Goal: Navigation & Orientation: Find specific page/section

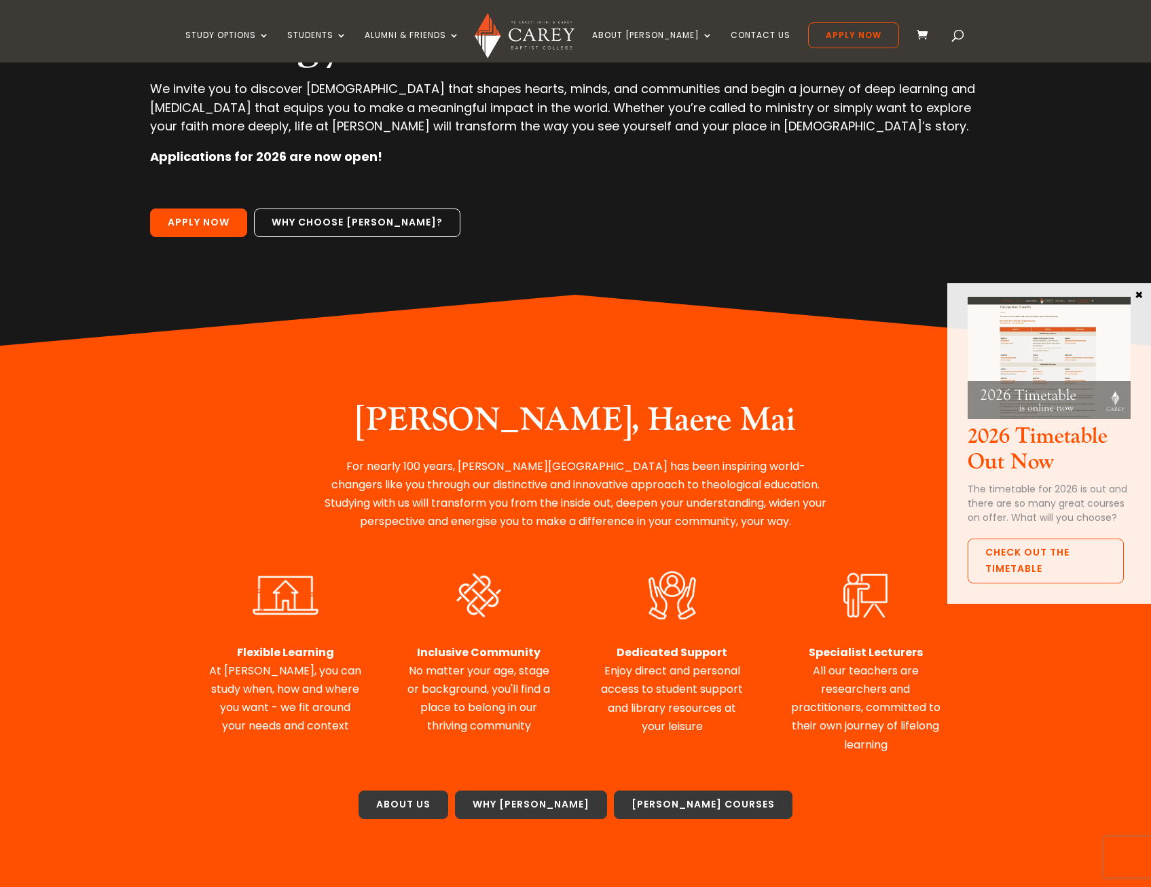
scroll to position [68, 0]
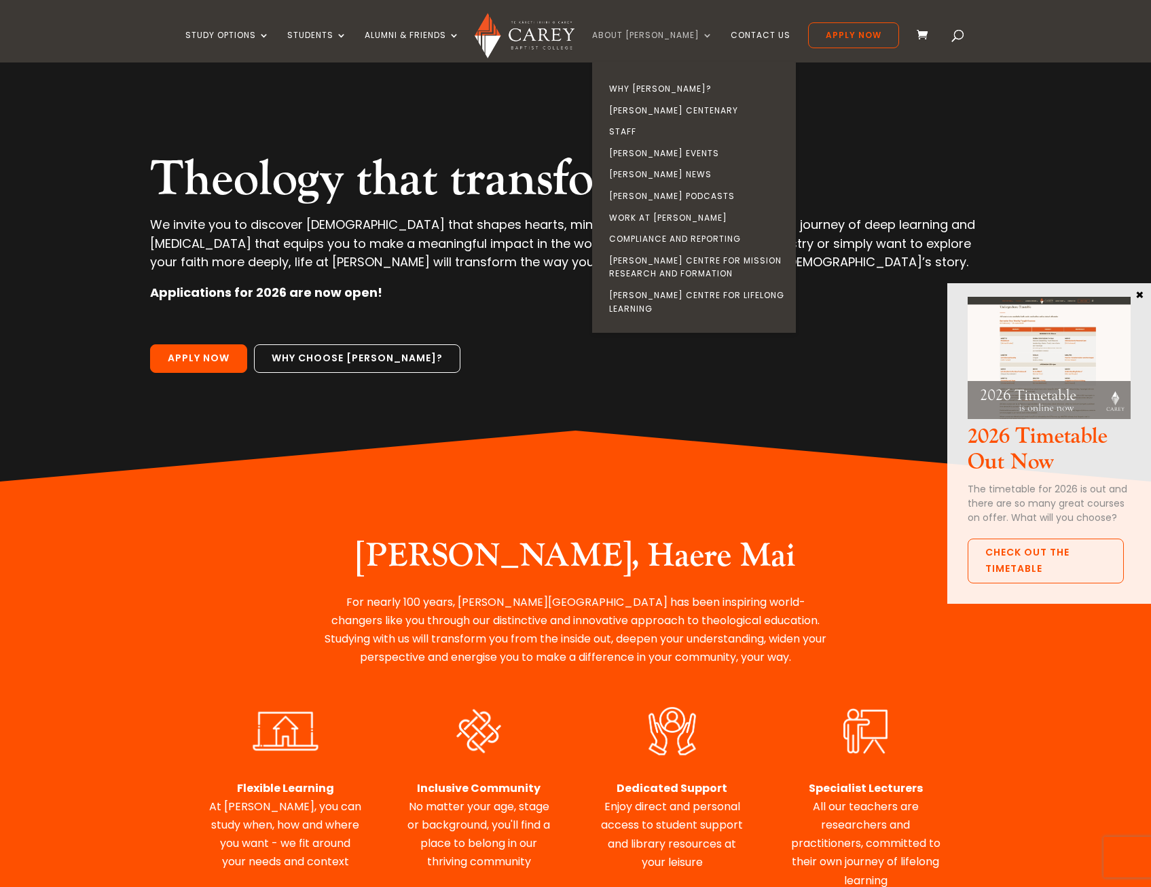
click at [688, 39] on link "About [PERSON_NAME]" at bounding box center [652, 47] width 121 height 32
click at [679, 87] on link "Why [PERSON_NAME]?" at bounding box center [698, 89] width 204 height 22
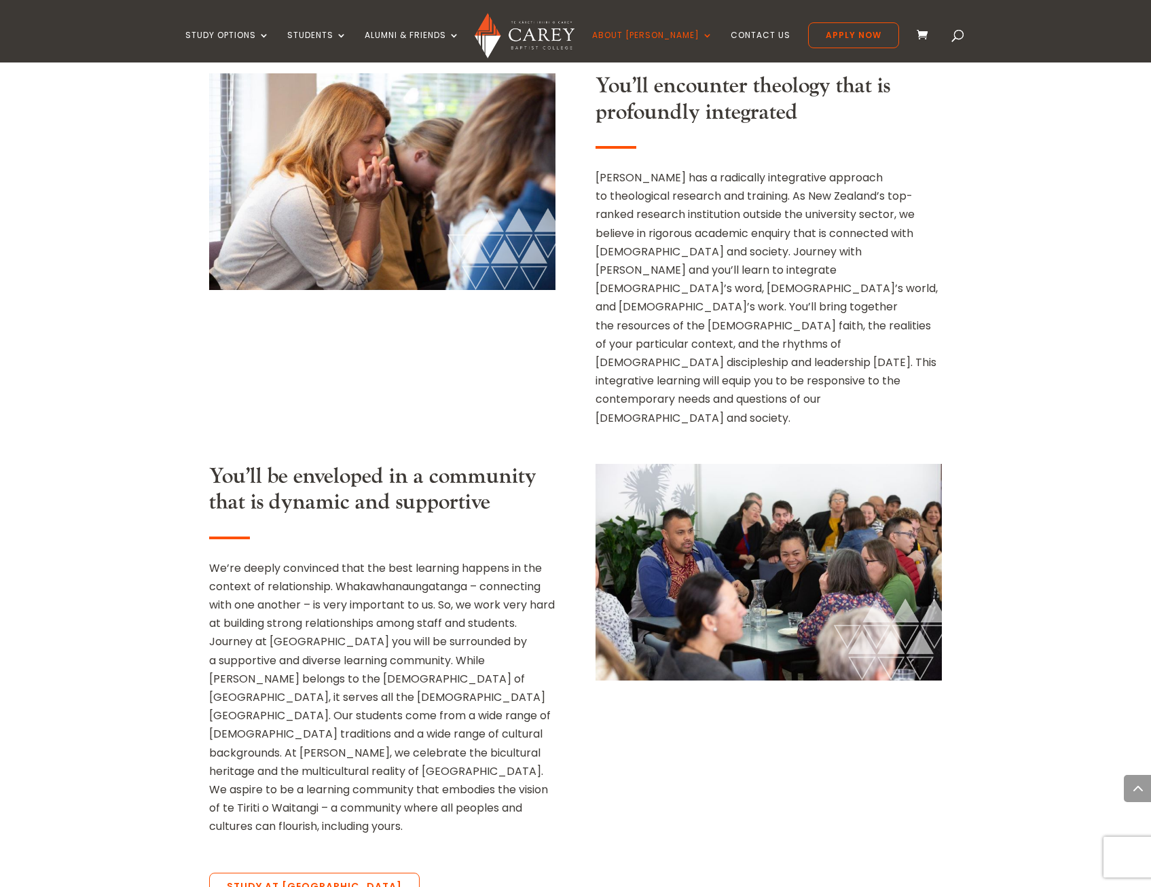
scroll to position [1222, 0]
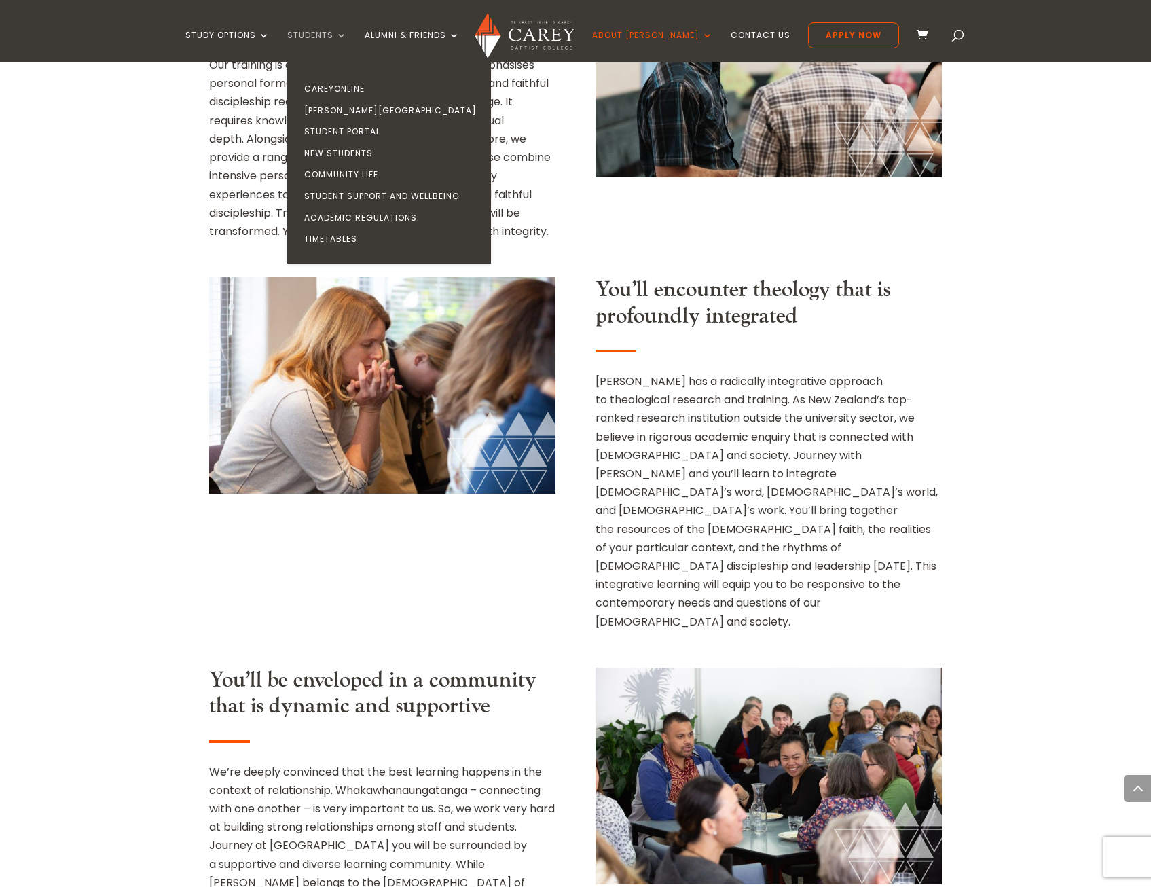
click at [347, 36] on link "Students" at bounding box center [317, 47] width 60 height 32
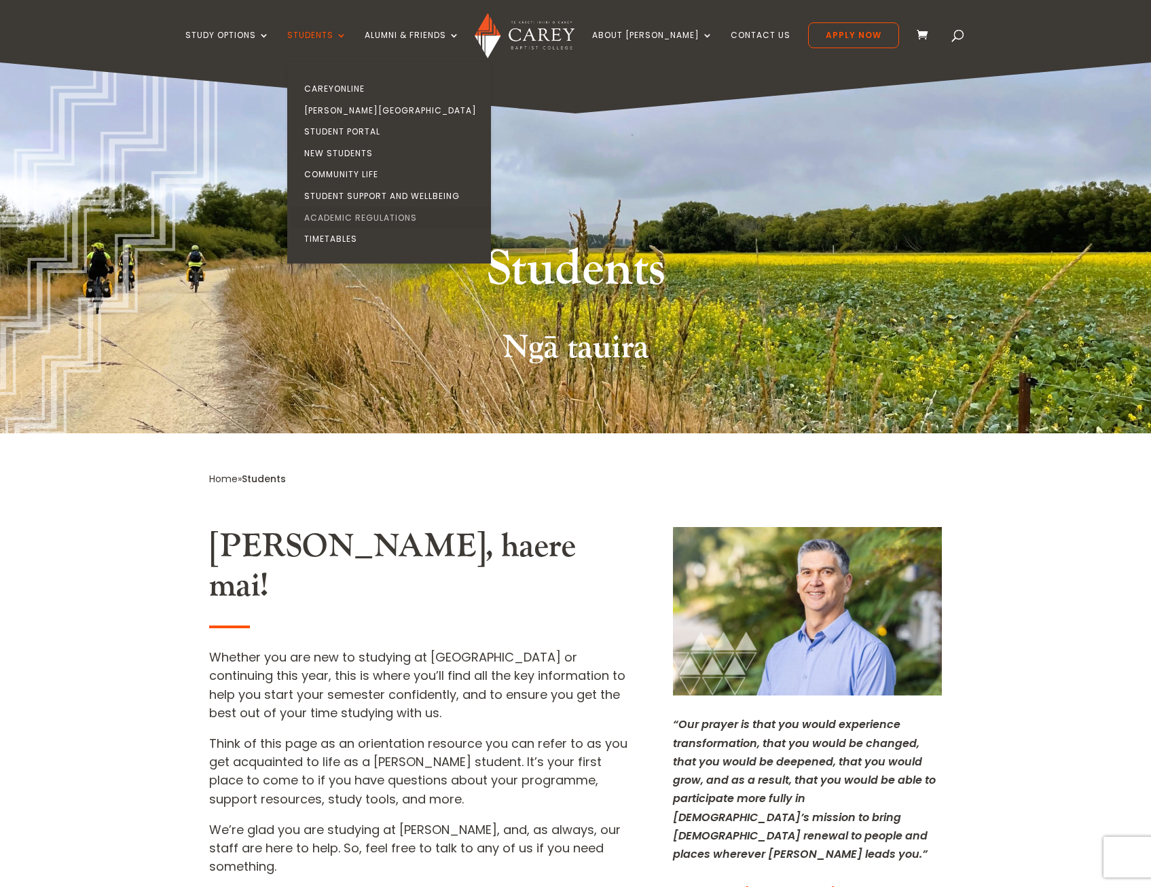
click at [394, 218] on link "Academic Regulations" at bounding box center [393, 218] width 204 height 22
drag, startPoint x: 366, startPoint y: 35, endPoint x: 370, endPoint y: 50, distance: 15.5
click at [347, 35] on link "Students" at bounding box center [317, 47] width 60 height 32
click at [357, 236] on link "Timetables" at bounding box center [393, 239] width 204 height 22
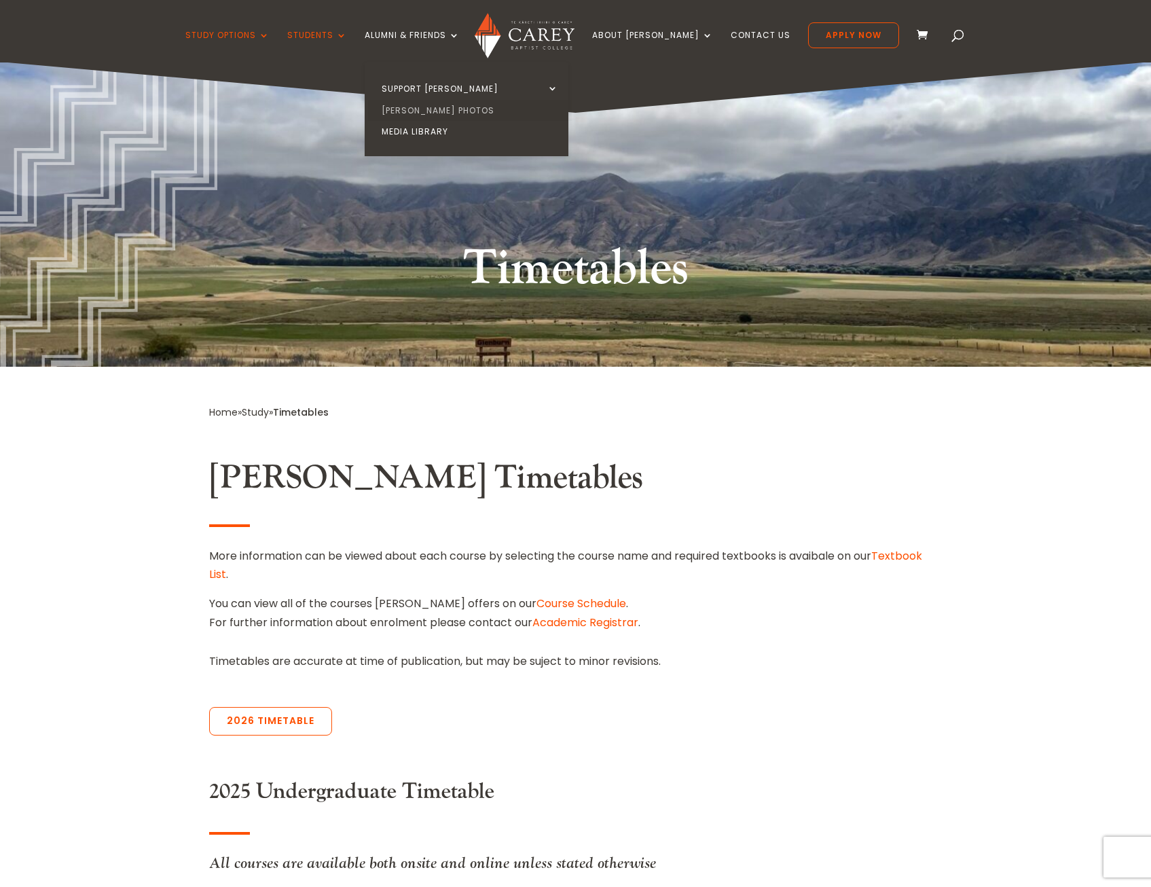
click at [455, 115] on link "[PERSON_NAME] Photos" at bounding box center [470, 111] width 204 height 22
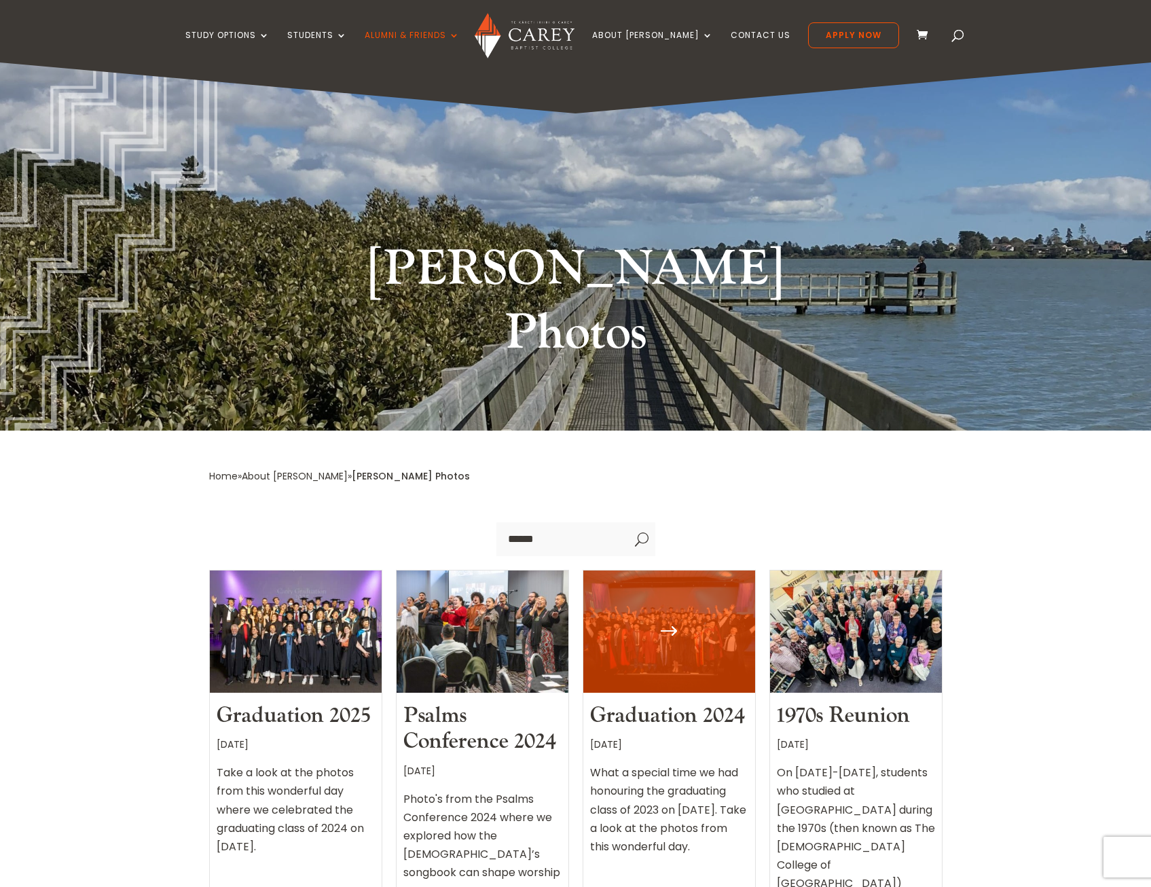
scroll to position [68, 0]
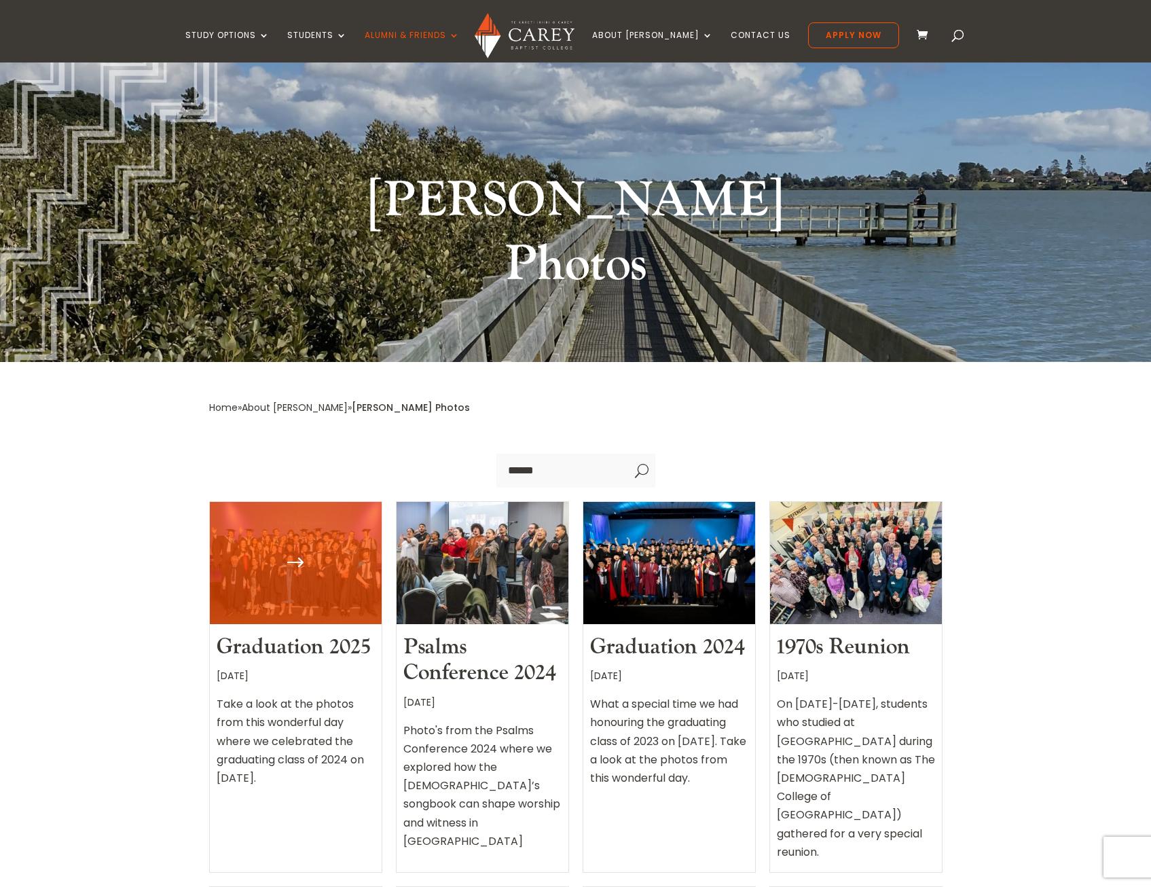
click at [311, 519] on div at bounding box center [296, 563] width 172 height 122
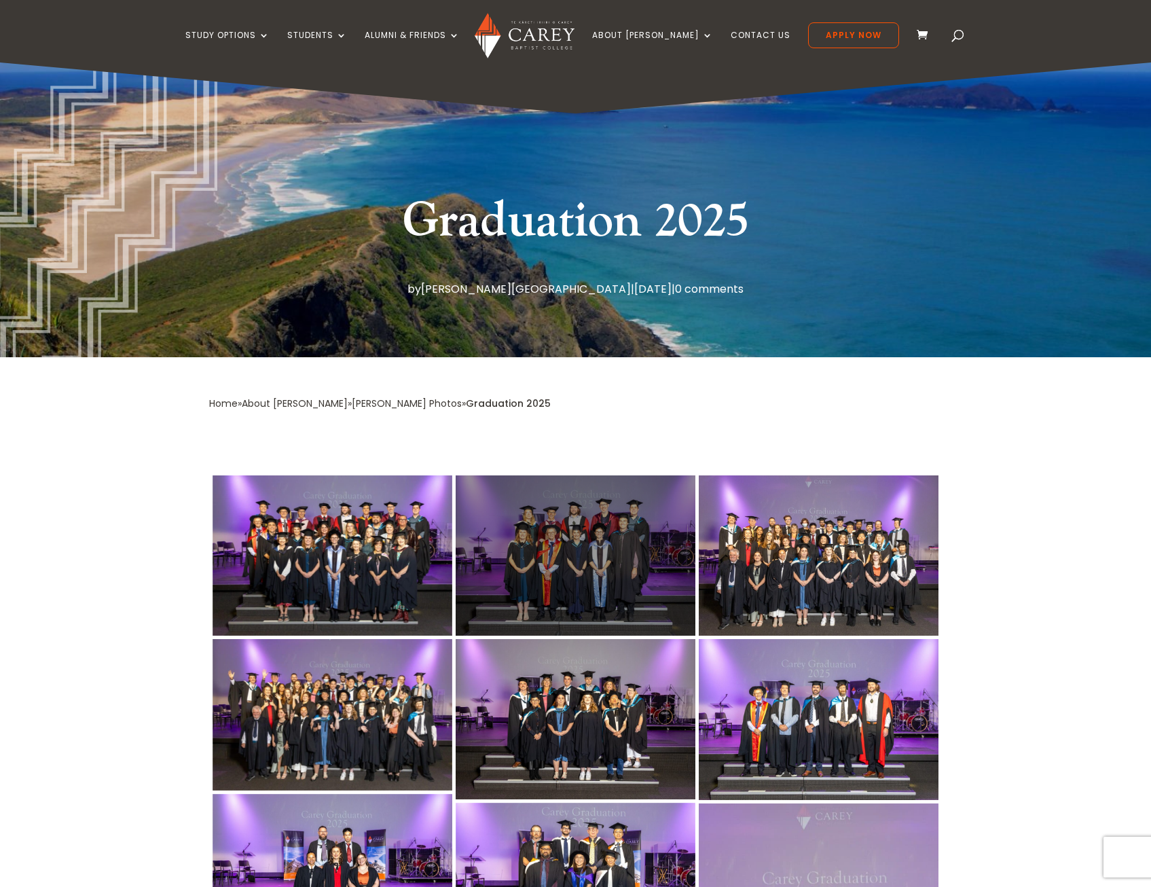
scroll to position [68, 0]
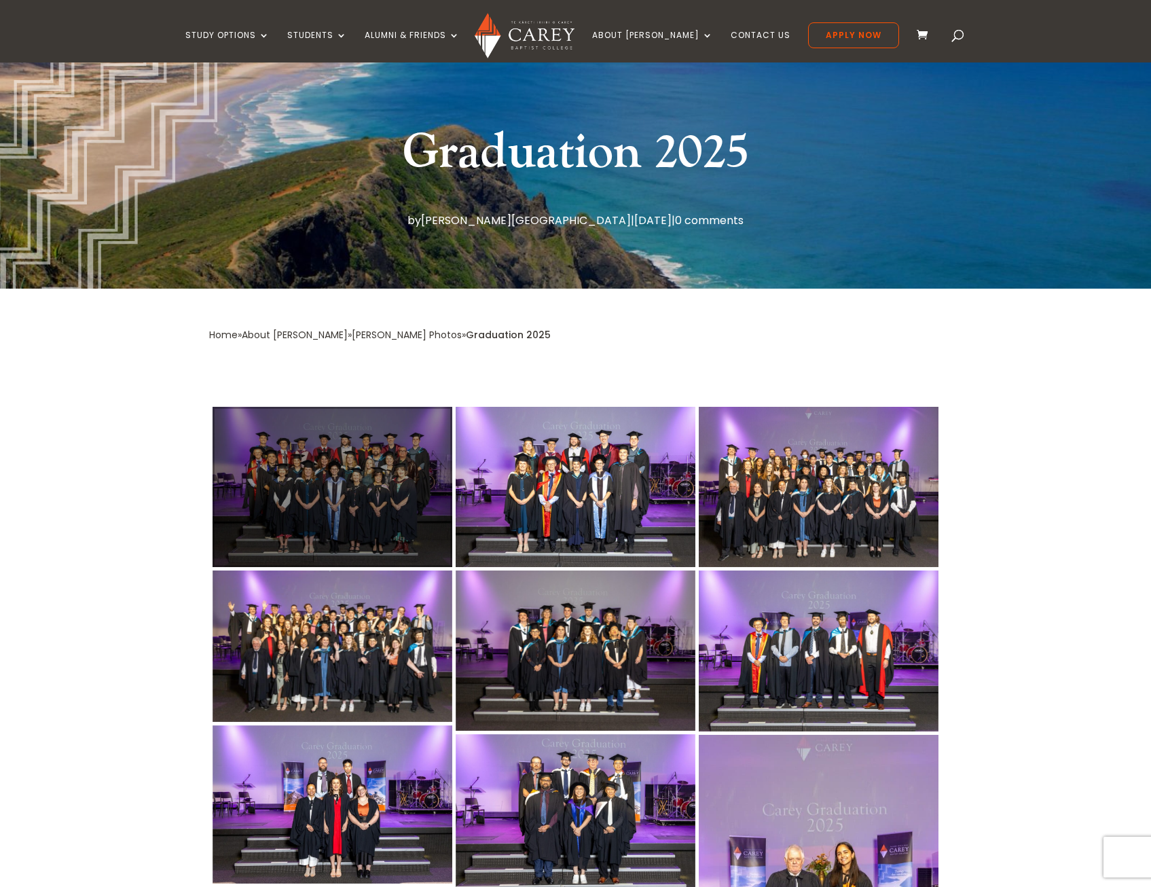
click at [398, 538] on div at bounding box center [333, 487] width 240 height 160
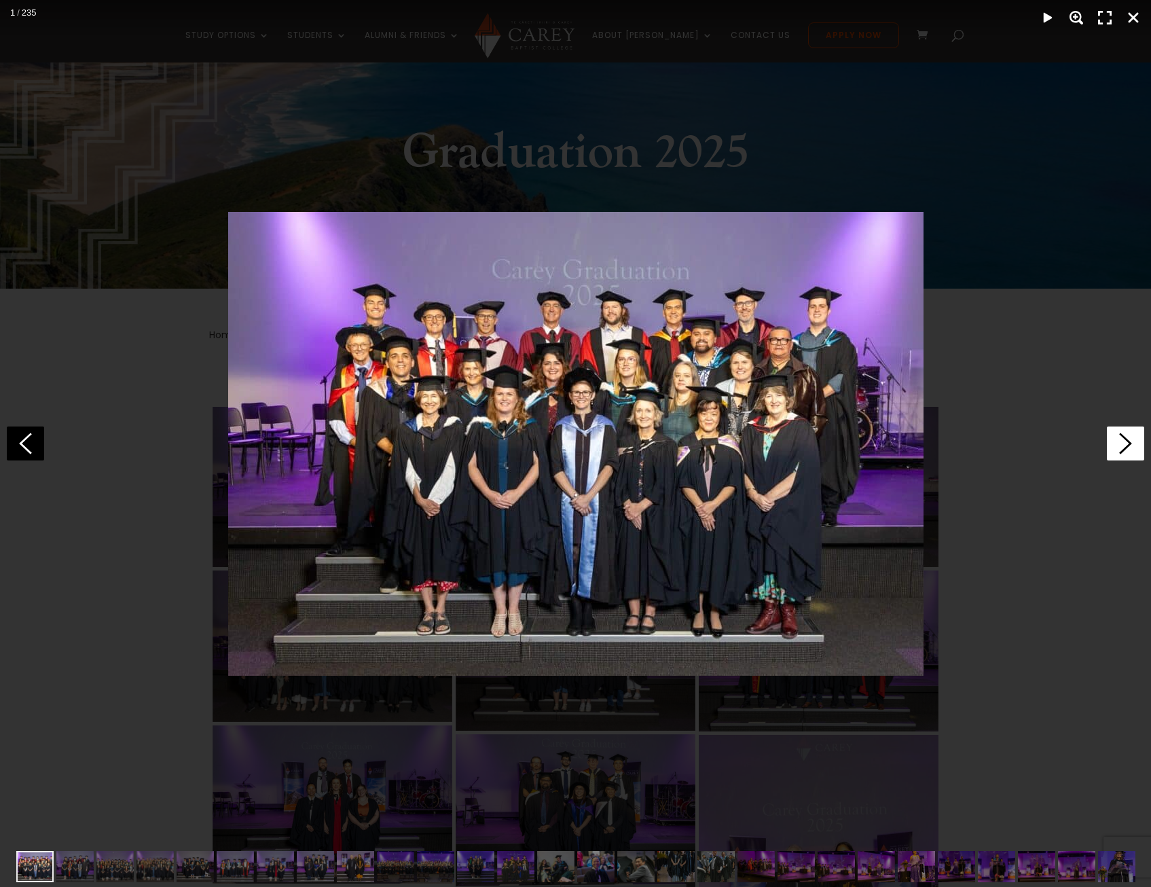
click at [1122, 447] on icon at bounding box center [1125, 443] width 37 height 34
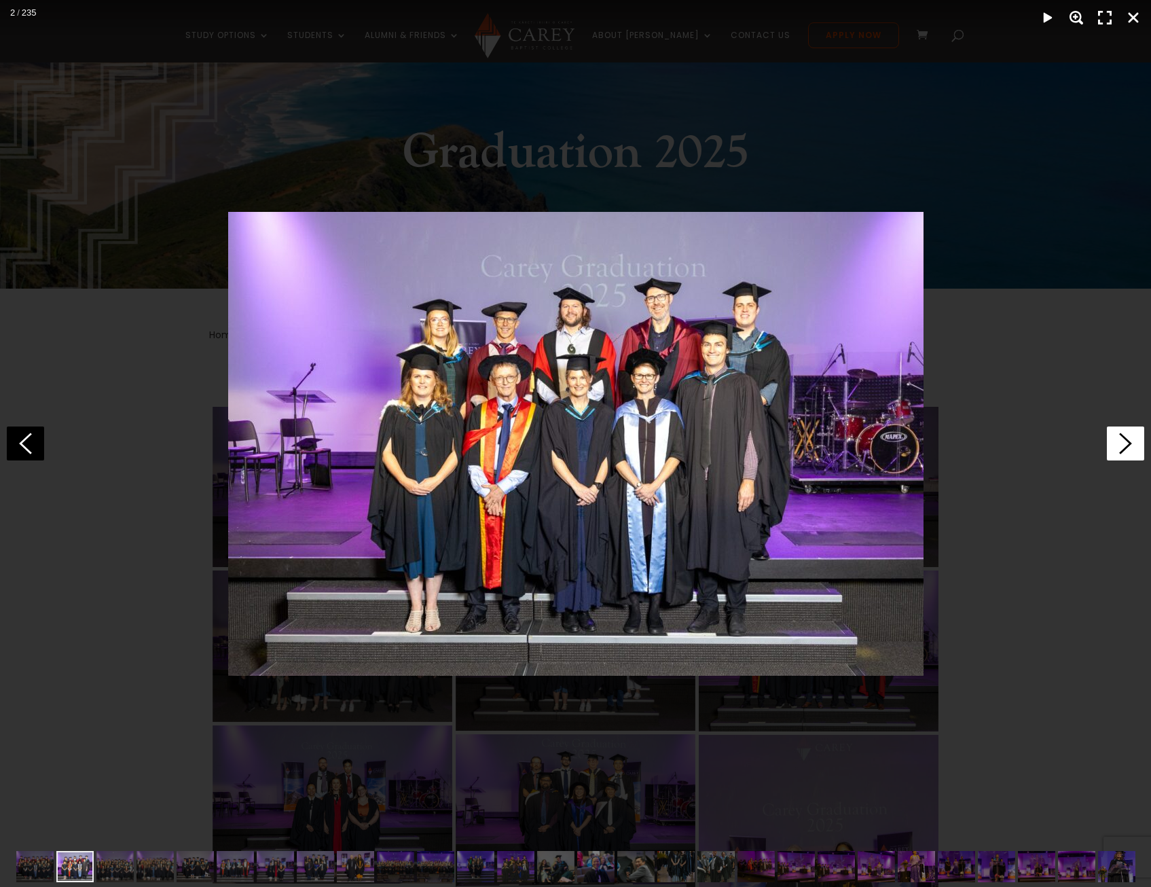
click at [1120, 447] on icon at bounding box center [1125, 443] width 37 height 34
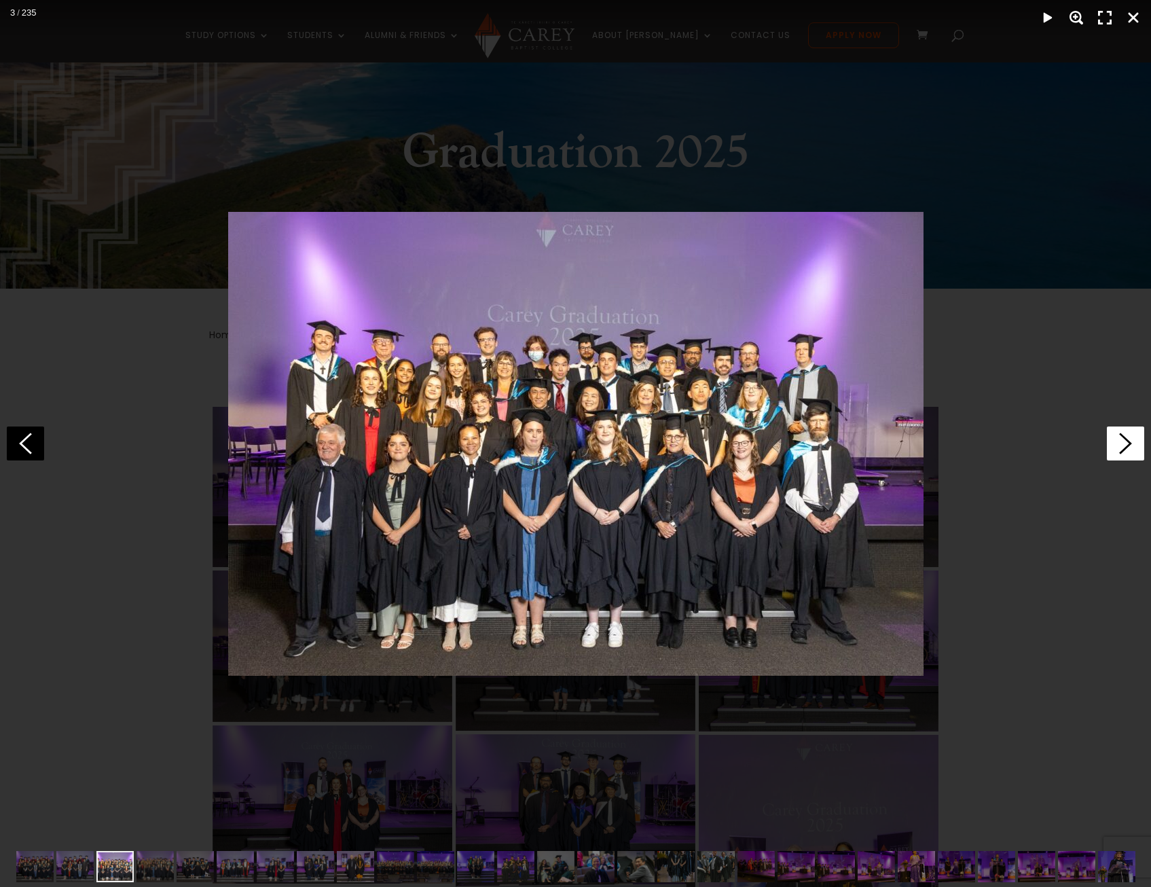
click at [1119, 447] on icon at bounding box center [1125, 443] width 37 height 34
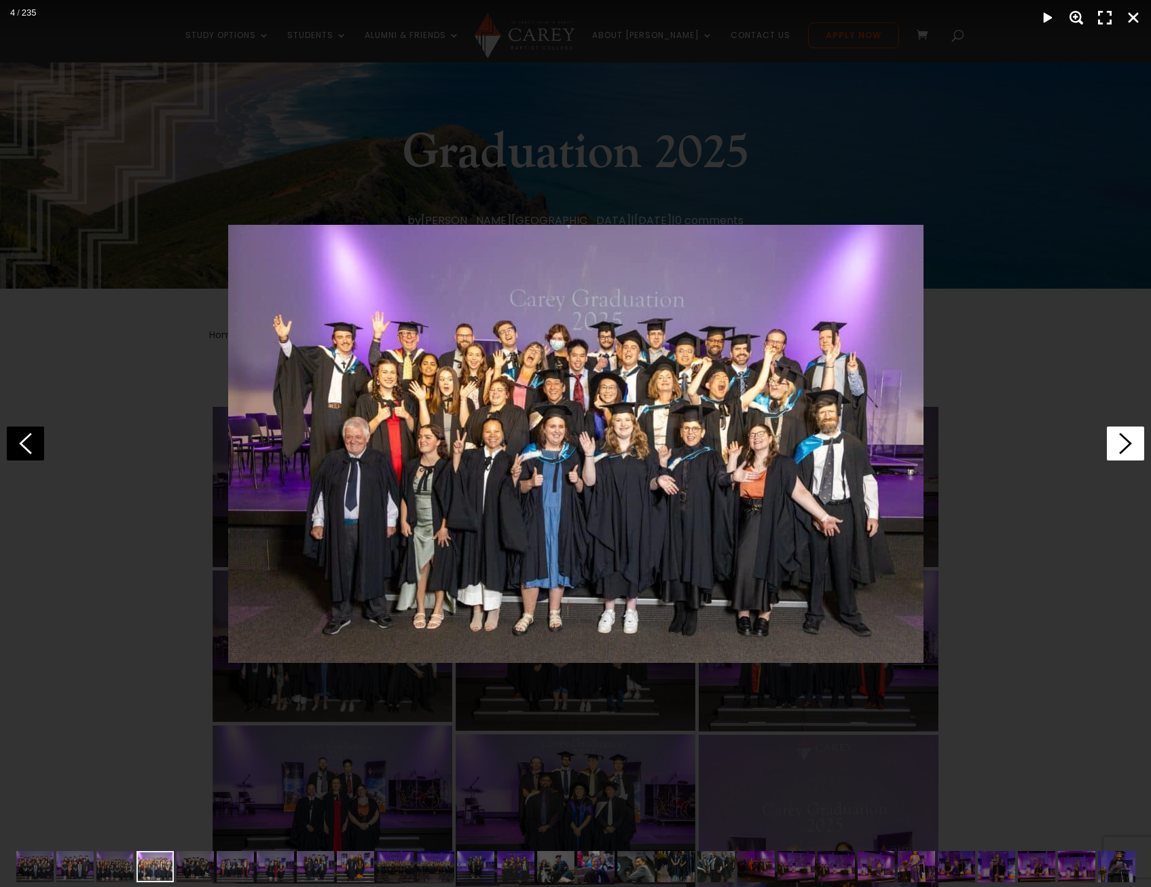
click at [1119, 447] on icon at bounding box center [1125, 443] width 37 height 34
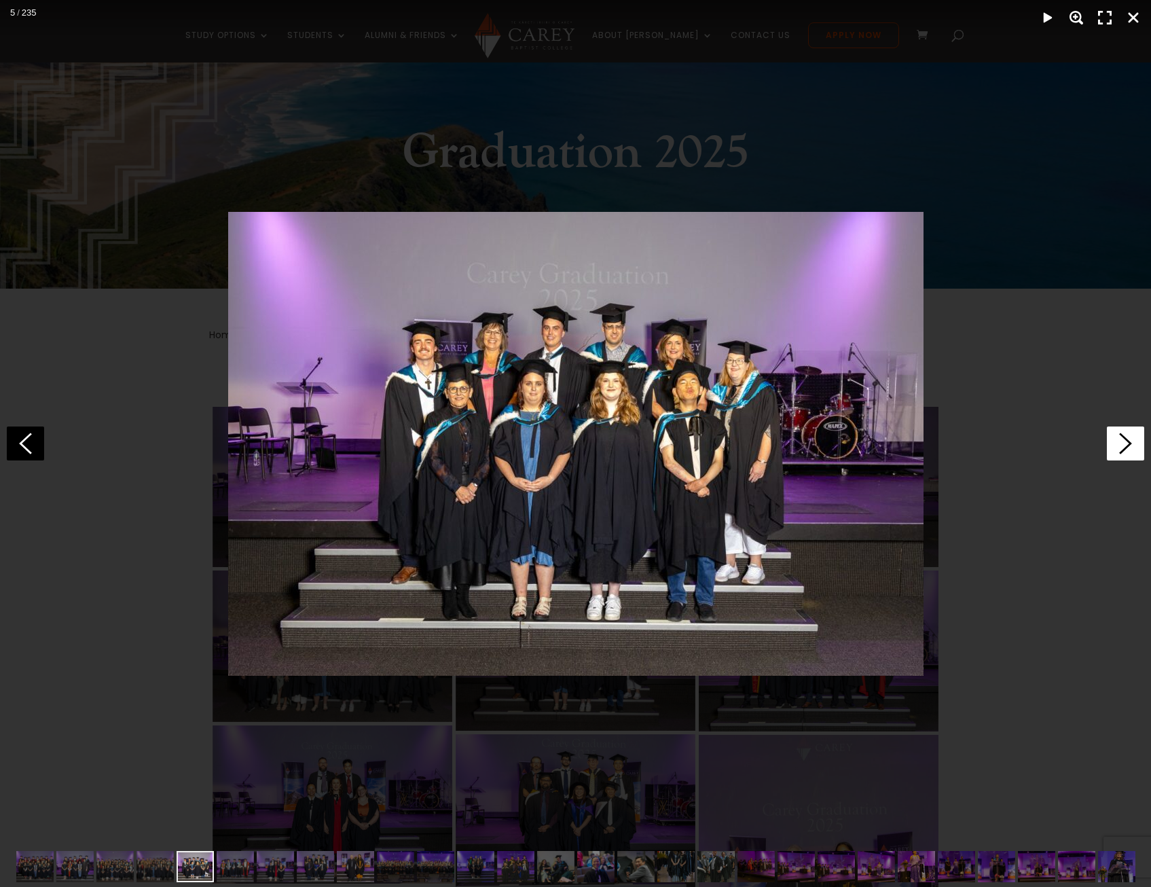
click at [1119, 447] on icon at bounding box center [1125, 443] width 37 height 34
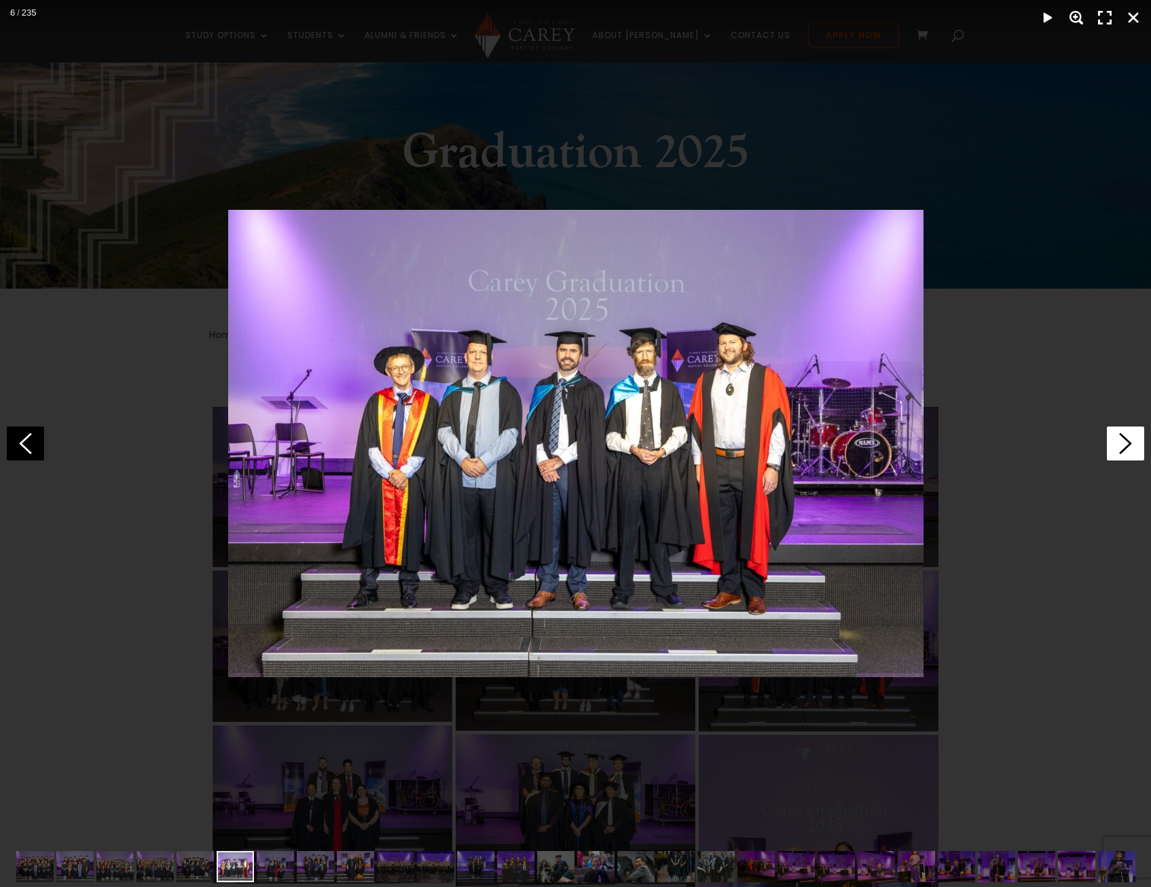
click at [1119, 447] on icon at bounding box center [1125, 443] width 37 height 34
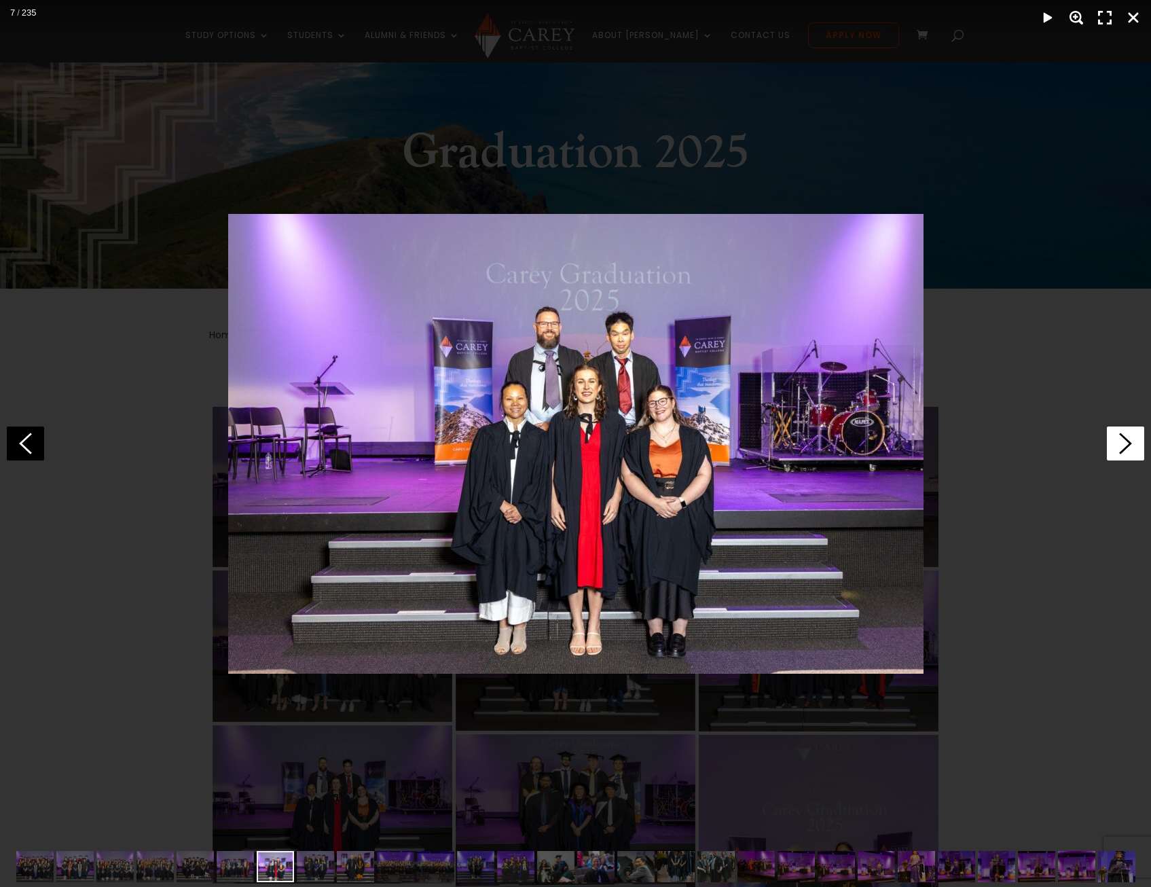
click at [1118, 447] on icon at bounding box center [1125, 443] width 37 height 34
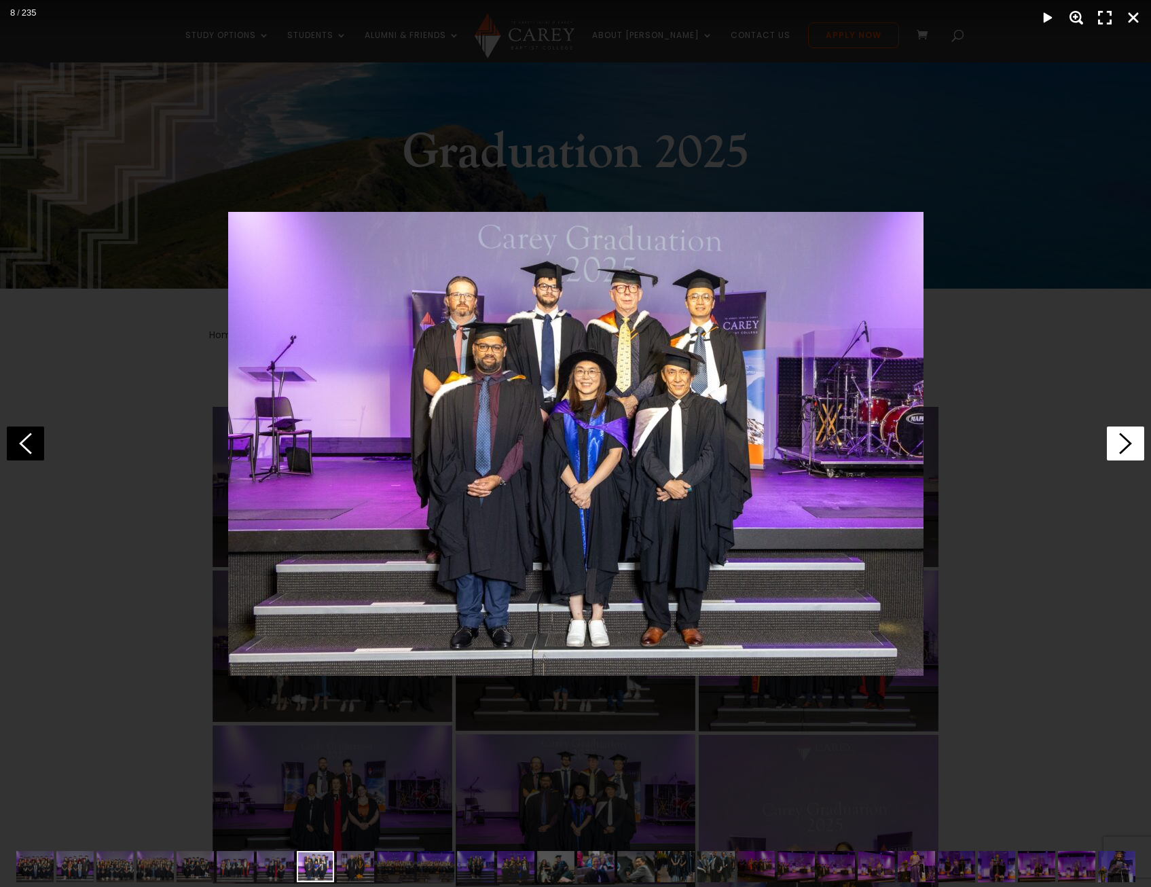
click at [1118, 446] on icon at bounding box center [1125, 443] width 37 height 34
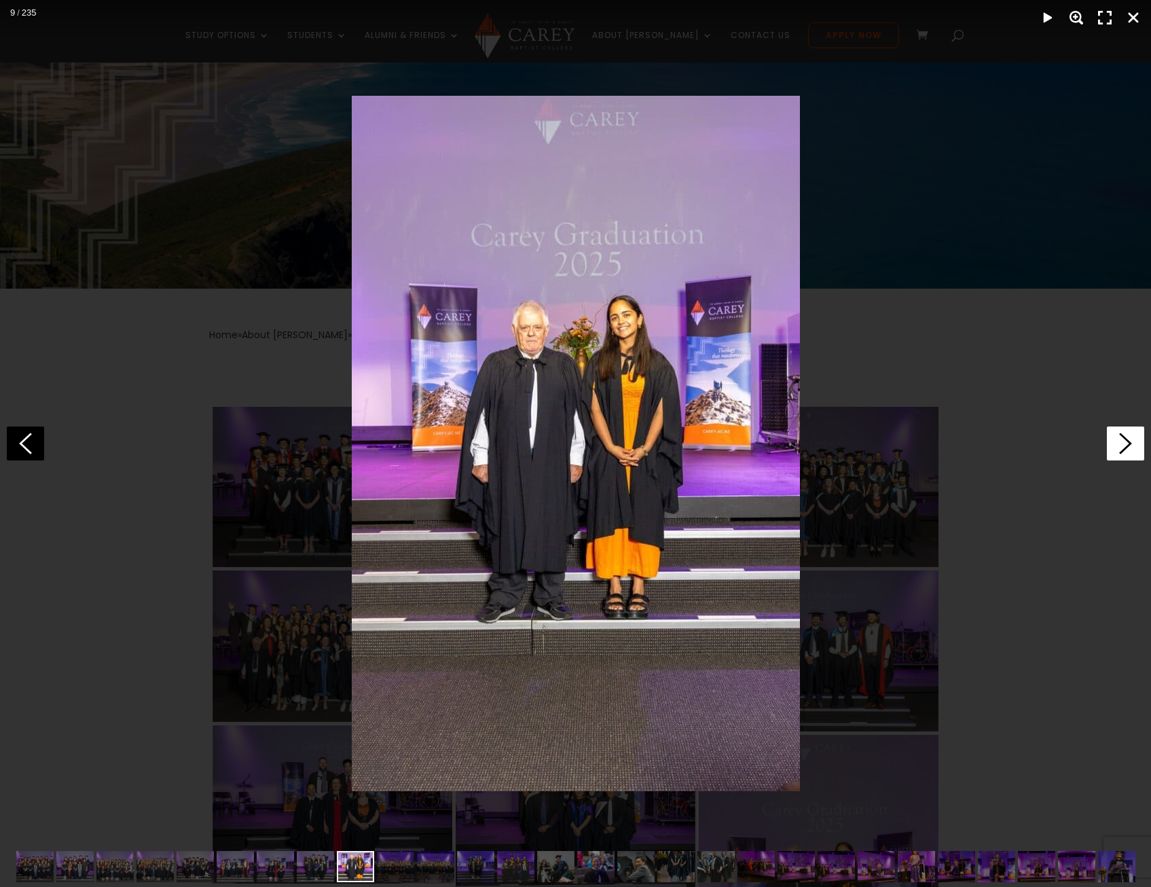
click at [1118, 446] on icon at bounding box center [1125, 443] width 37 height 34
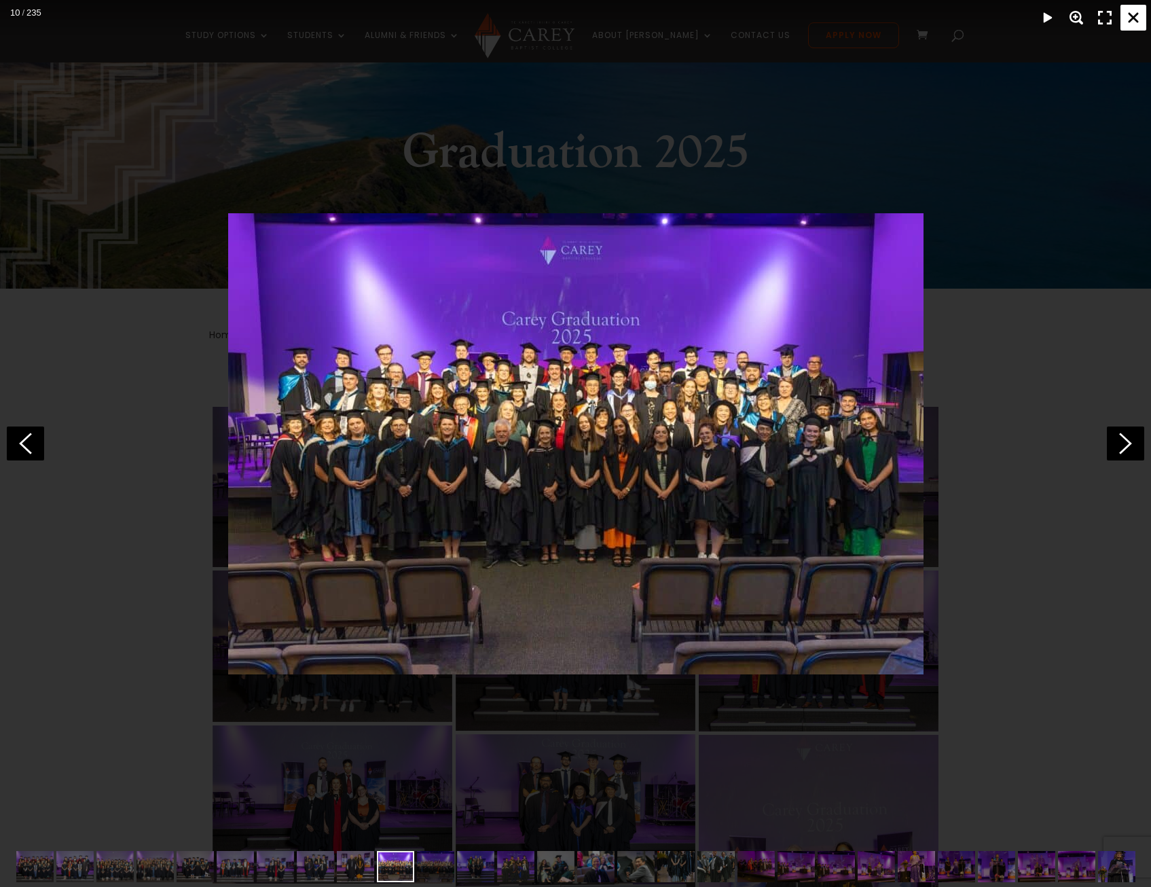
click at [1133, 10] on div "Close" at bounding box center [1133, 18] width 26 height 26
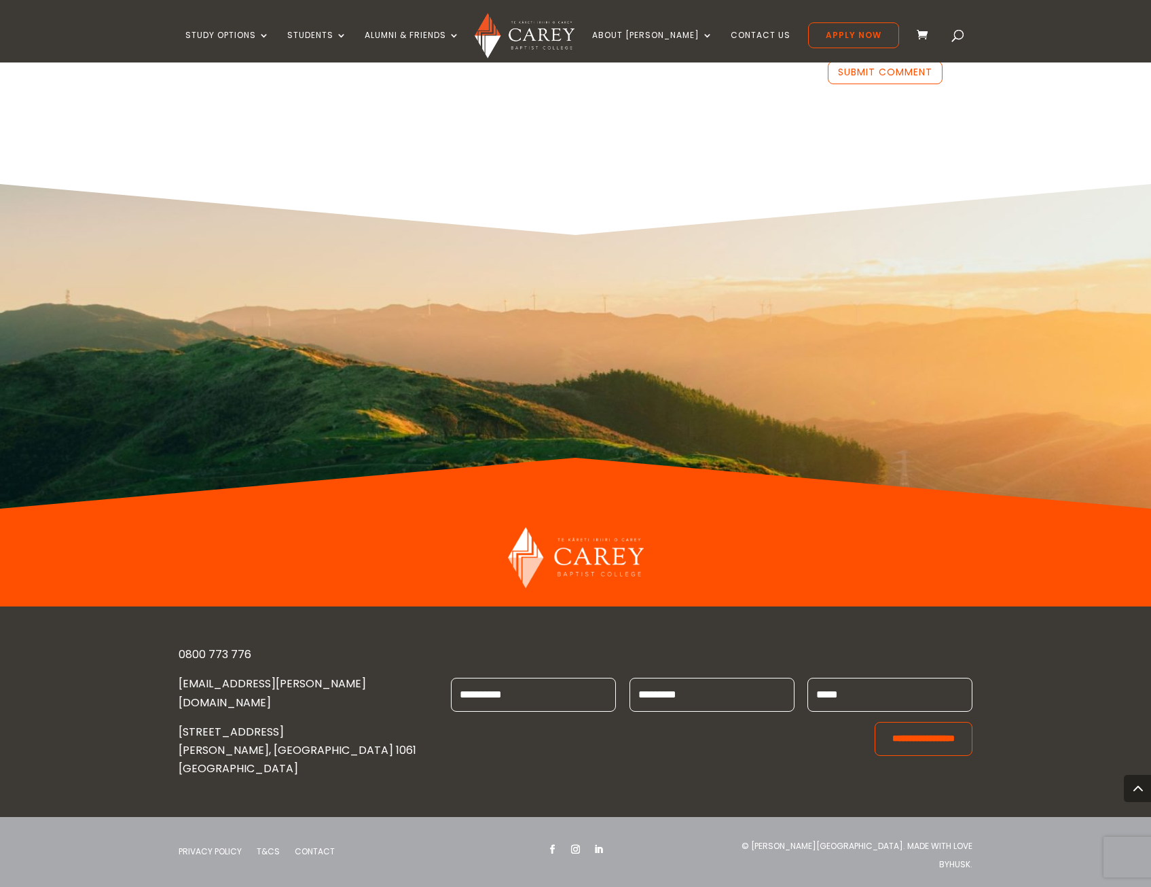
scroll to position [4550, 0]
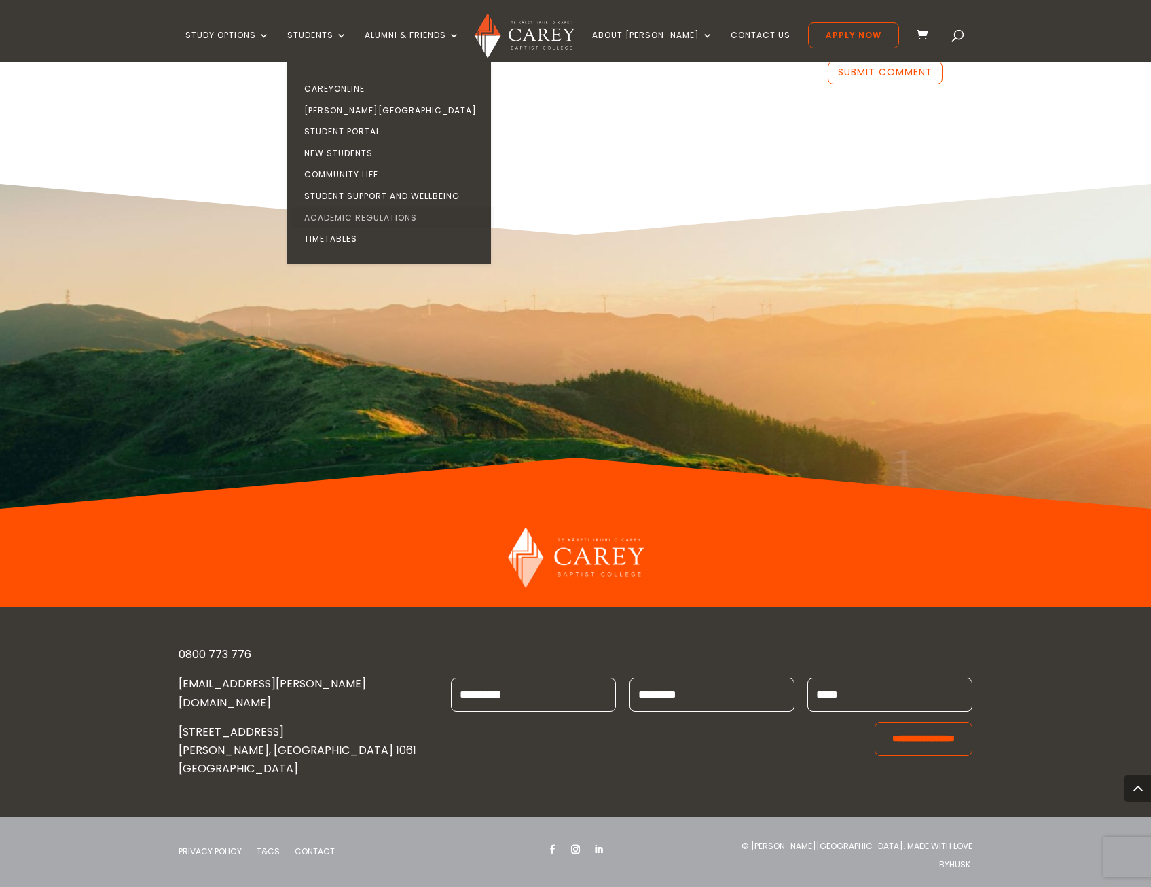
click at [389, 214] on link "Academic Regulations" at bounding box center [393, 218] width 204 height 22
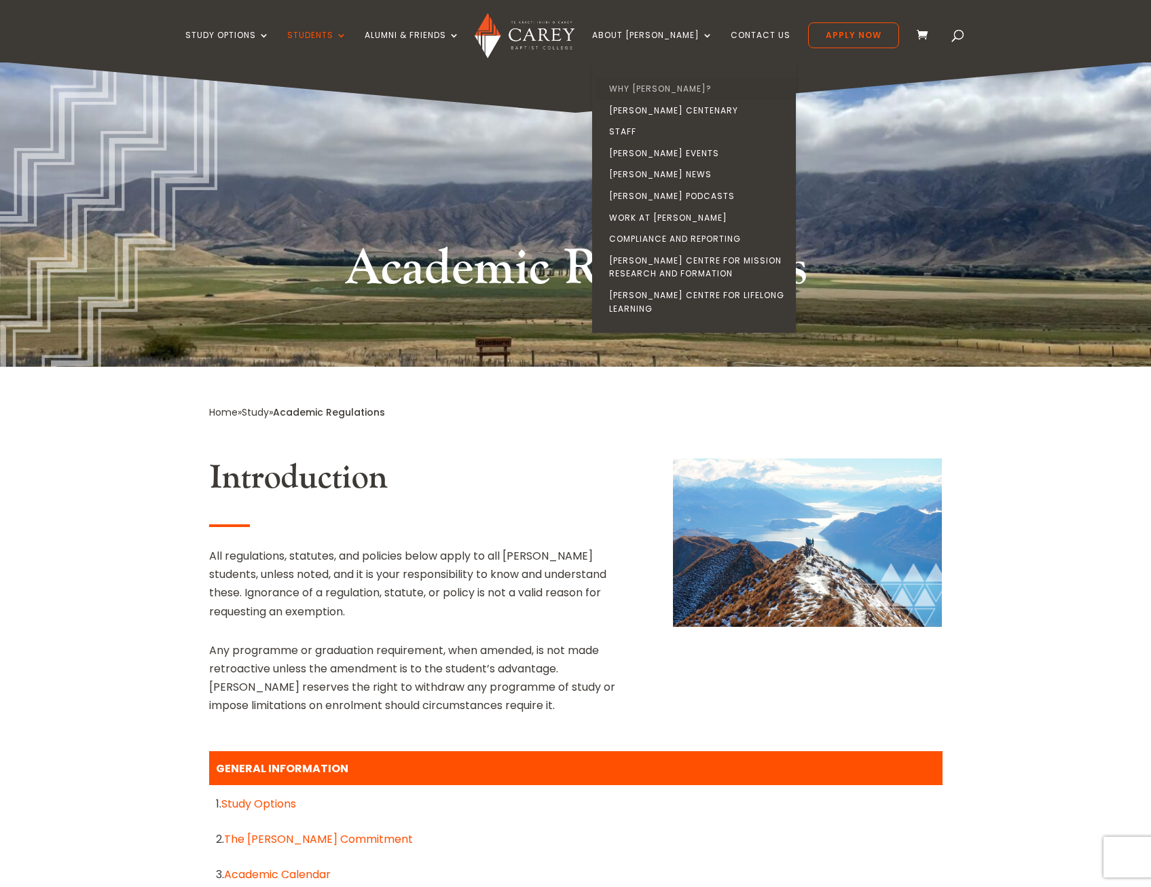
click at [678, 87] on link "Why [PERSON_NAME]?" at bounding box center [698, 89] width 204 height 22
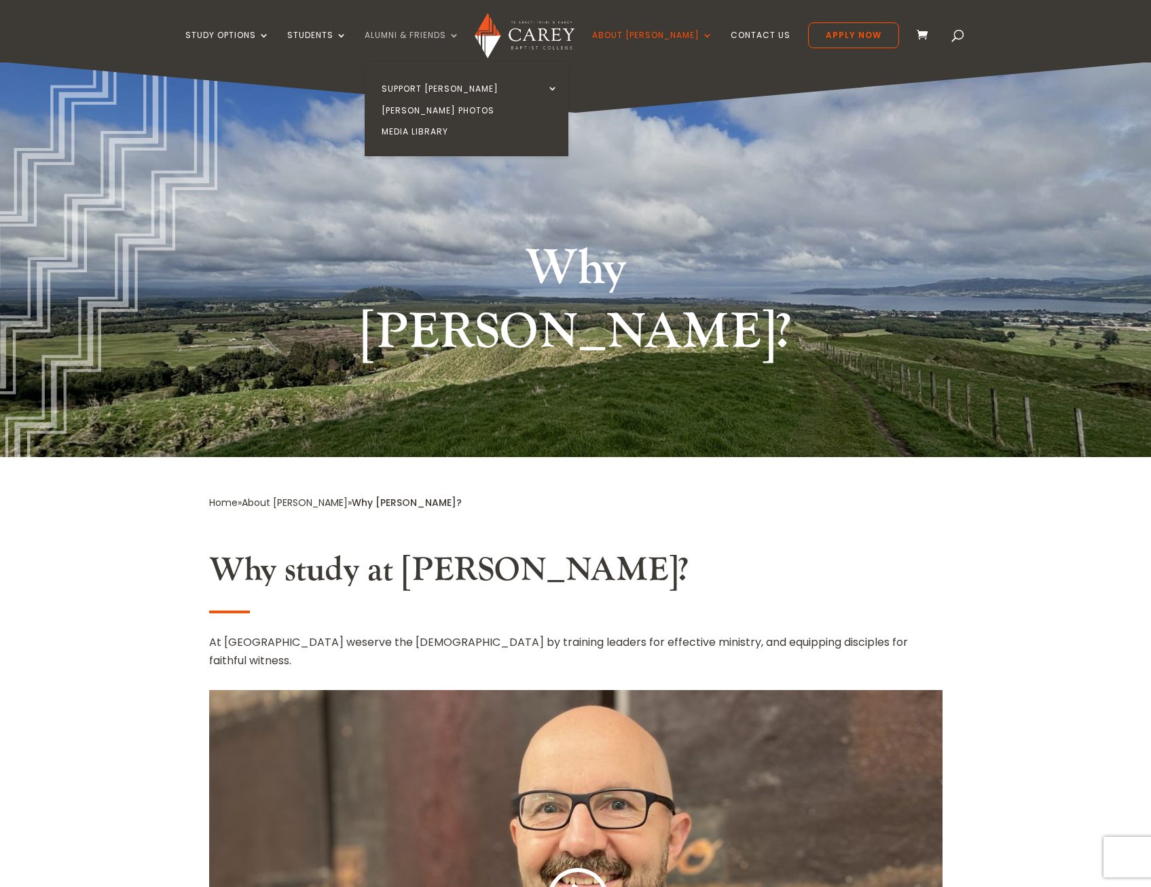
click at [460, 32] on link "Alumni & Friends" at bounding box center [412, 47] width 95 height 32
